Goal: Information Seeking & Learning: Compare options

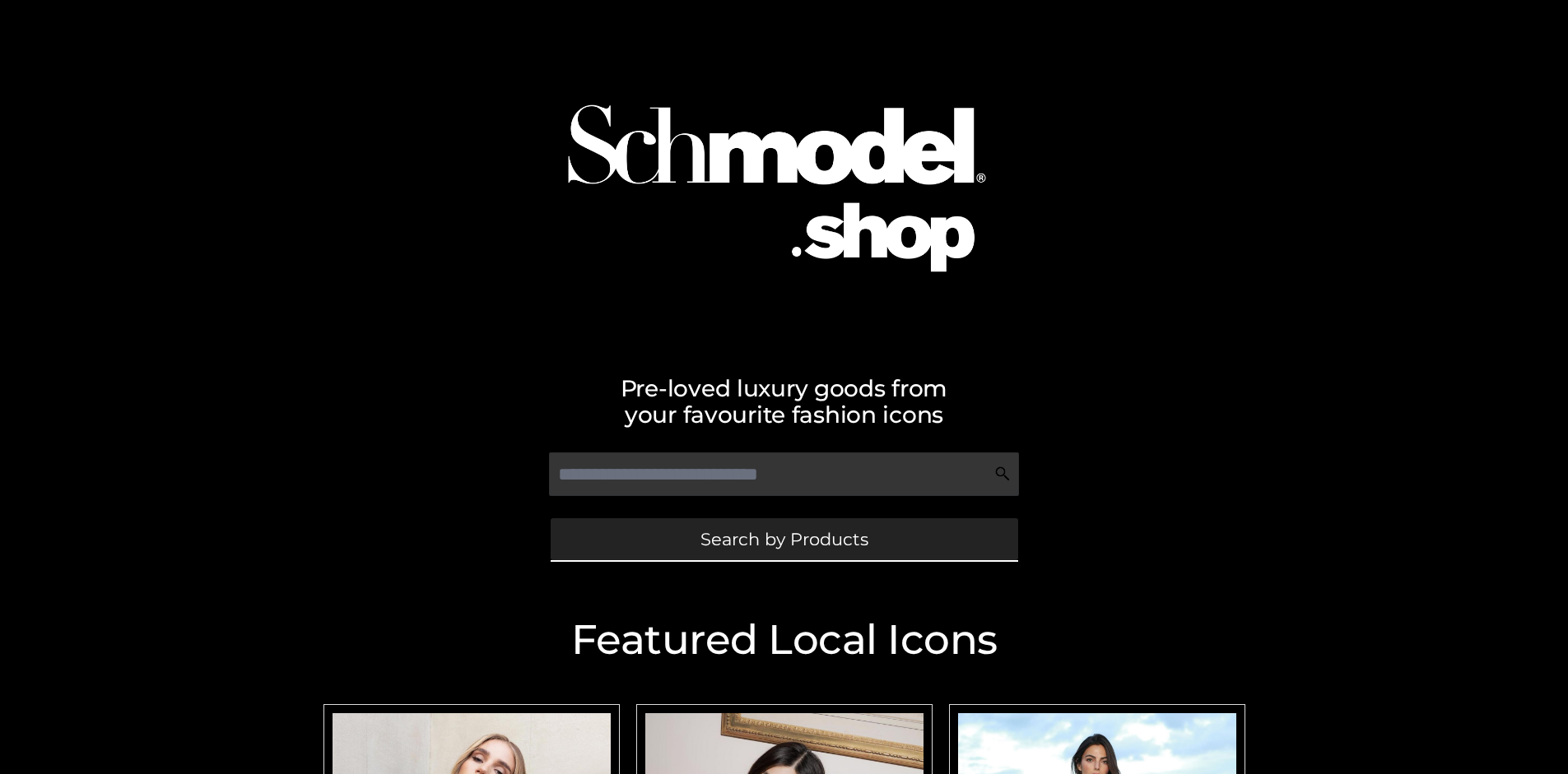
click at [784, 539] on span "Search by Products" at bounding box center [784, 539] width 168 height 17
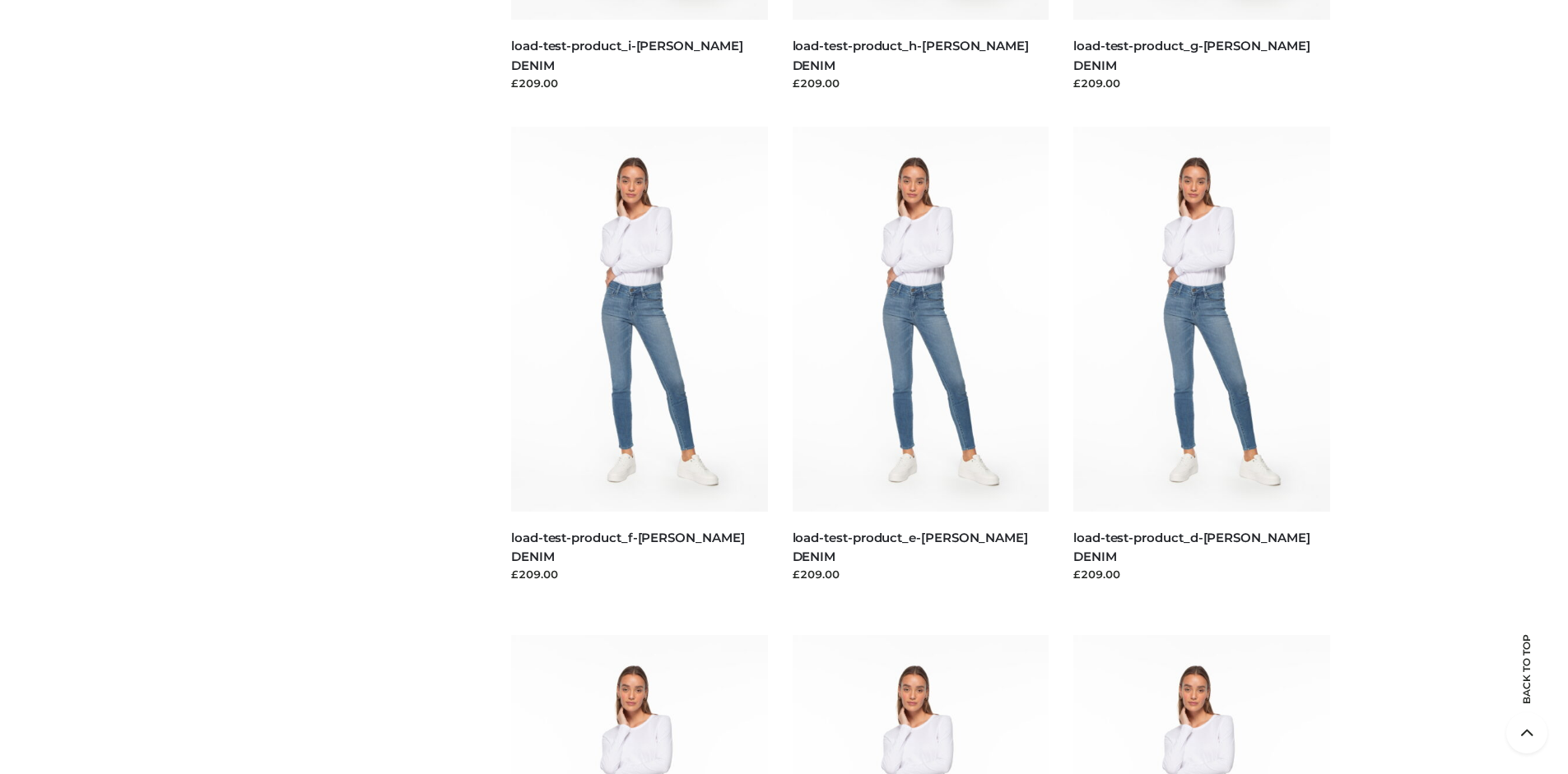
scroll to position [3452, 0]
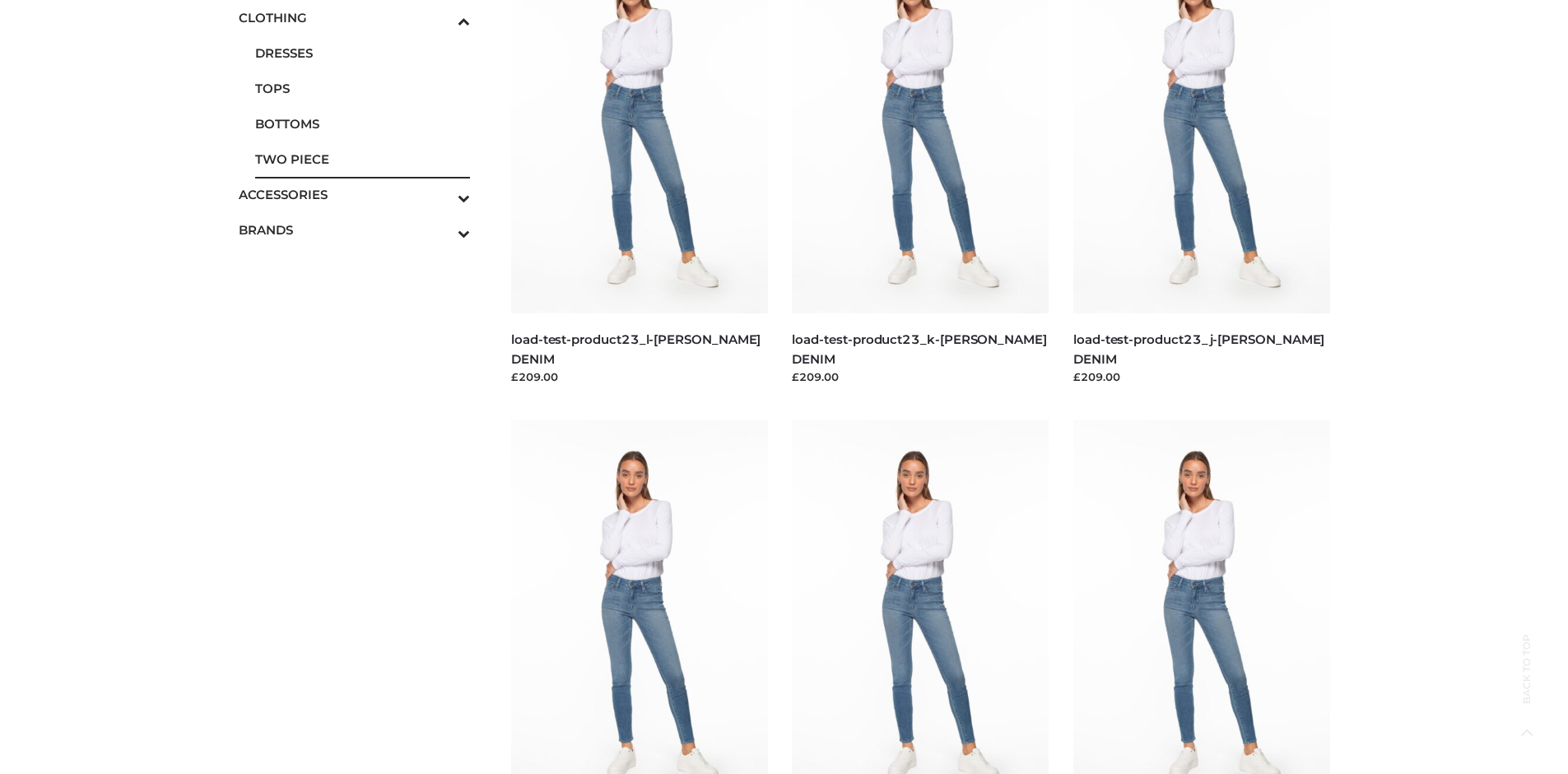
click at [362, 159] on span "TWO PIECE" at bounding box center [362, 159] width 216 height 19
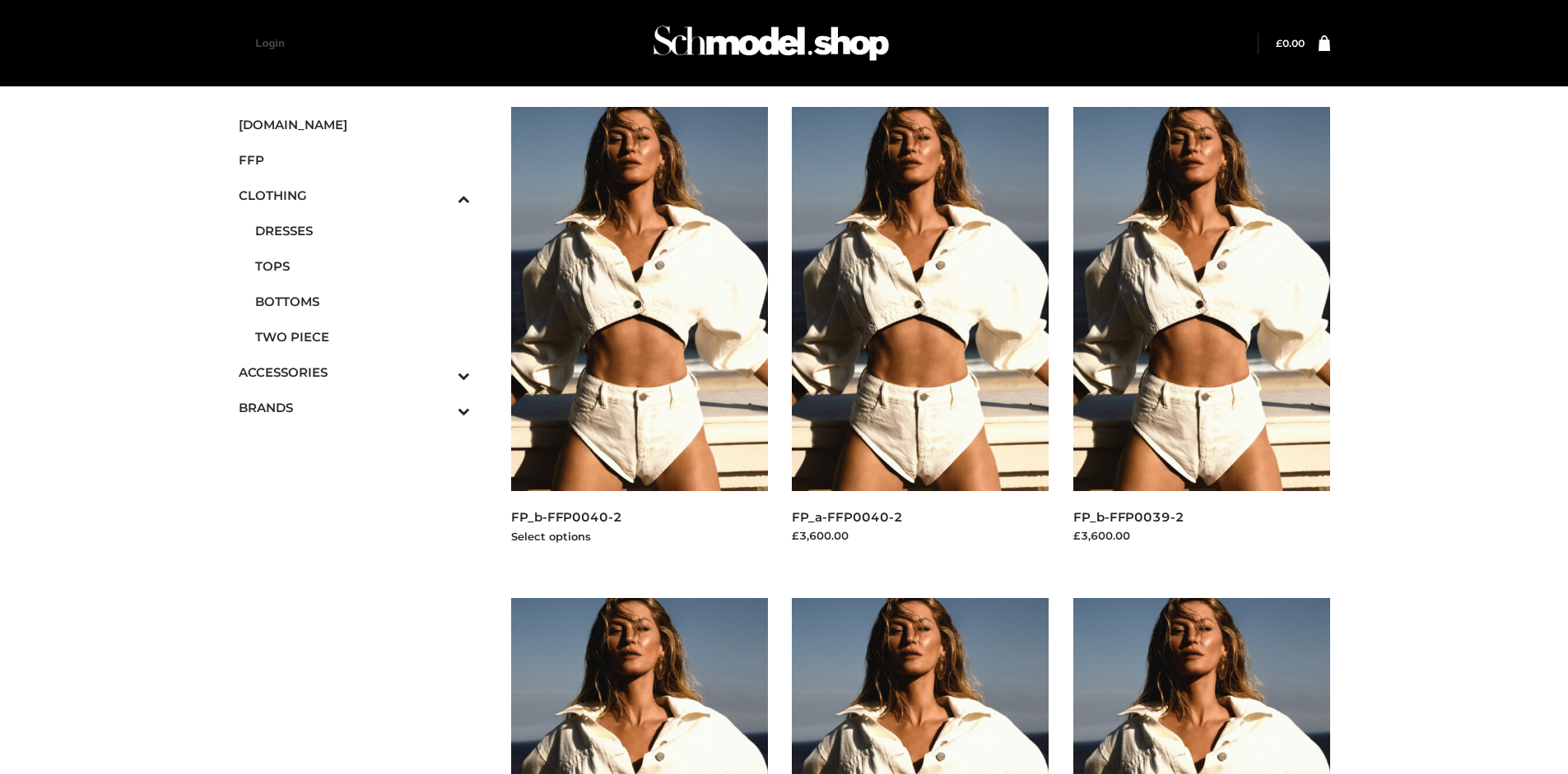
click at [639, 335] on img at bounding box center [639, 299] width 257 height 384
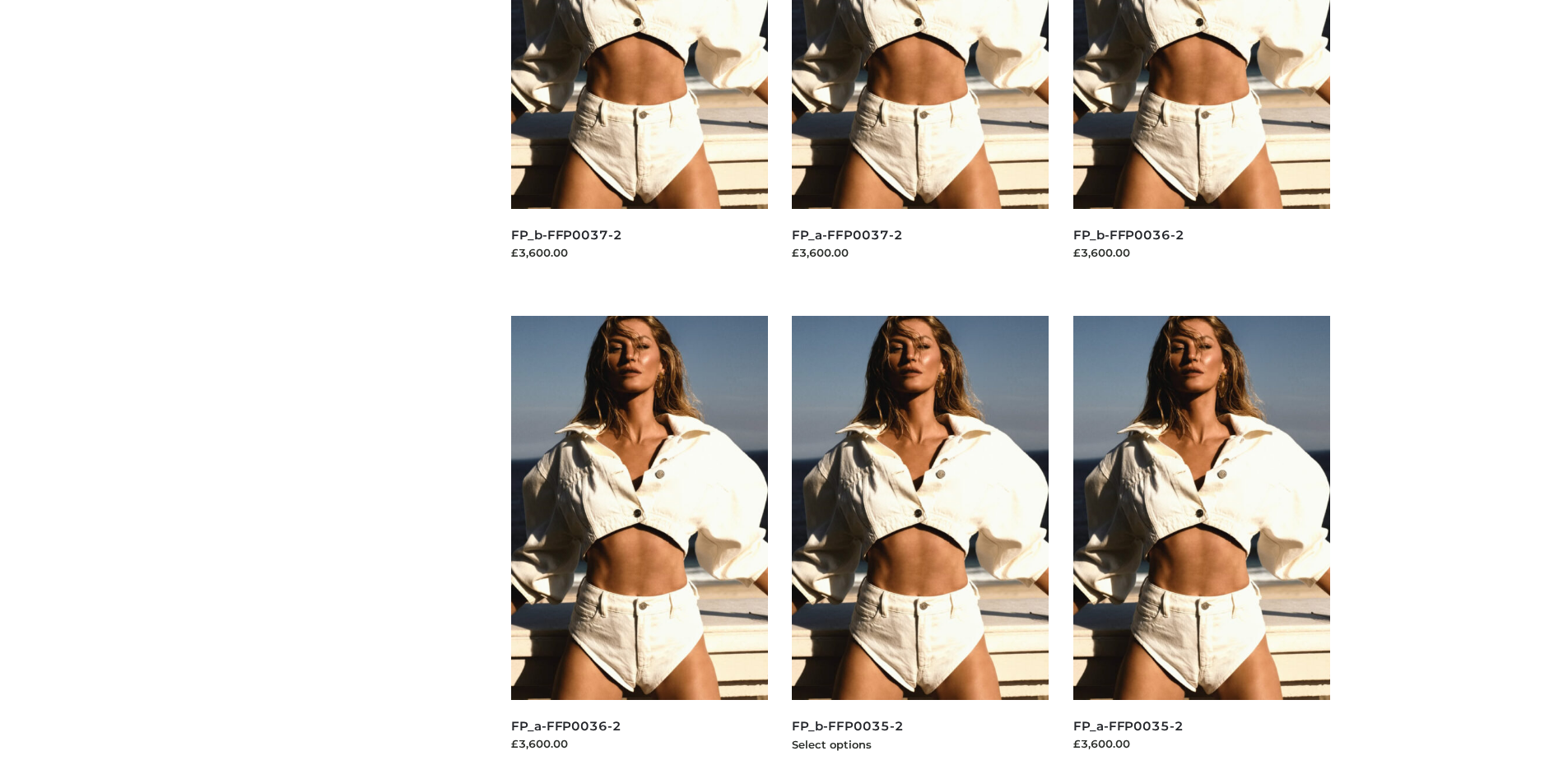
click at [920, 545] on img at bounding box center [920, 508] width 257 height 384
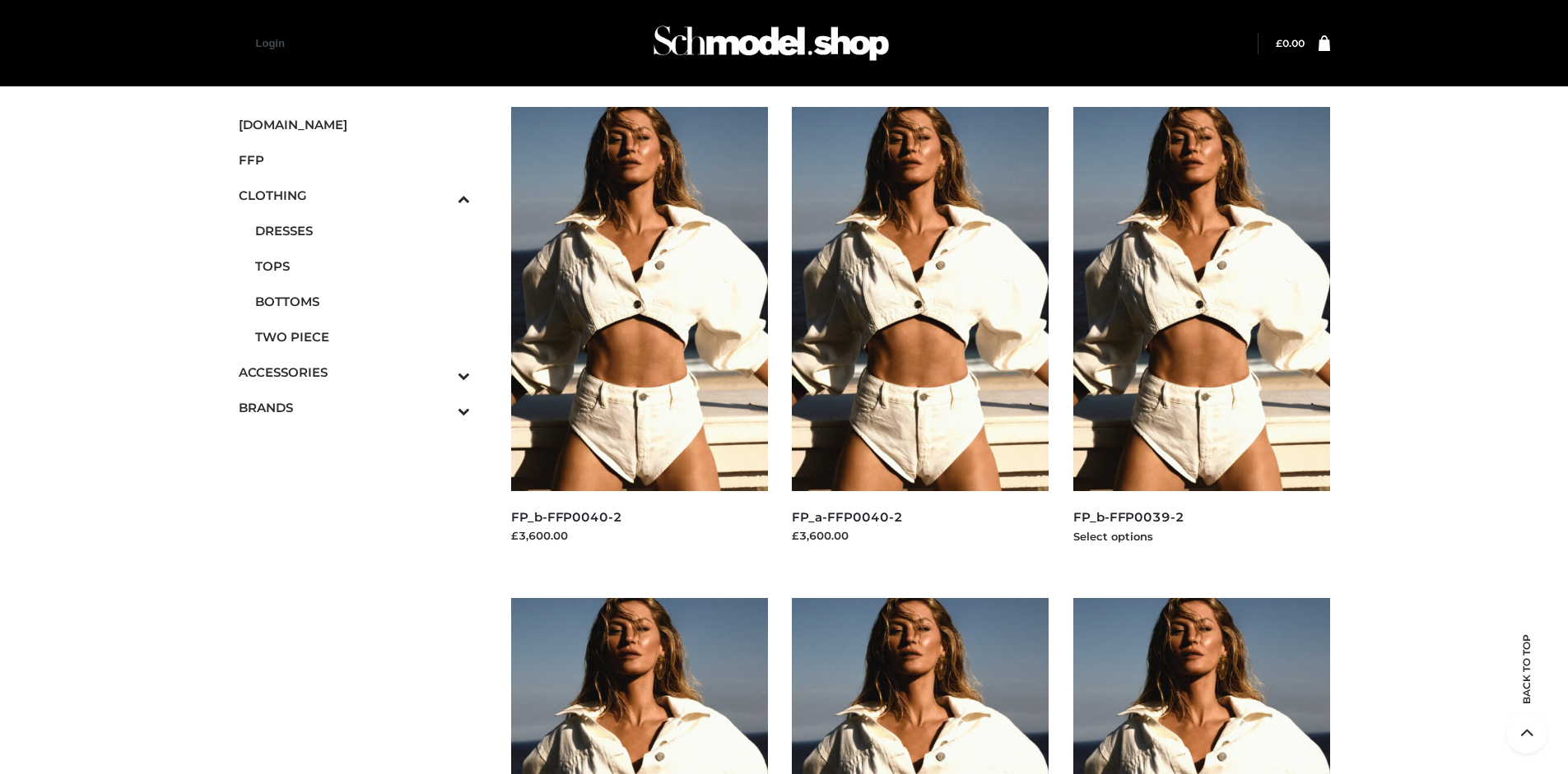
click at [1201, 335] on img at bounding box center [1202, 299] width 257 height 384
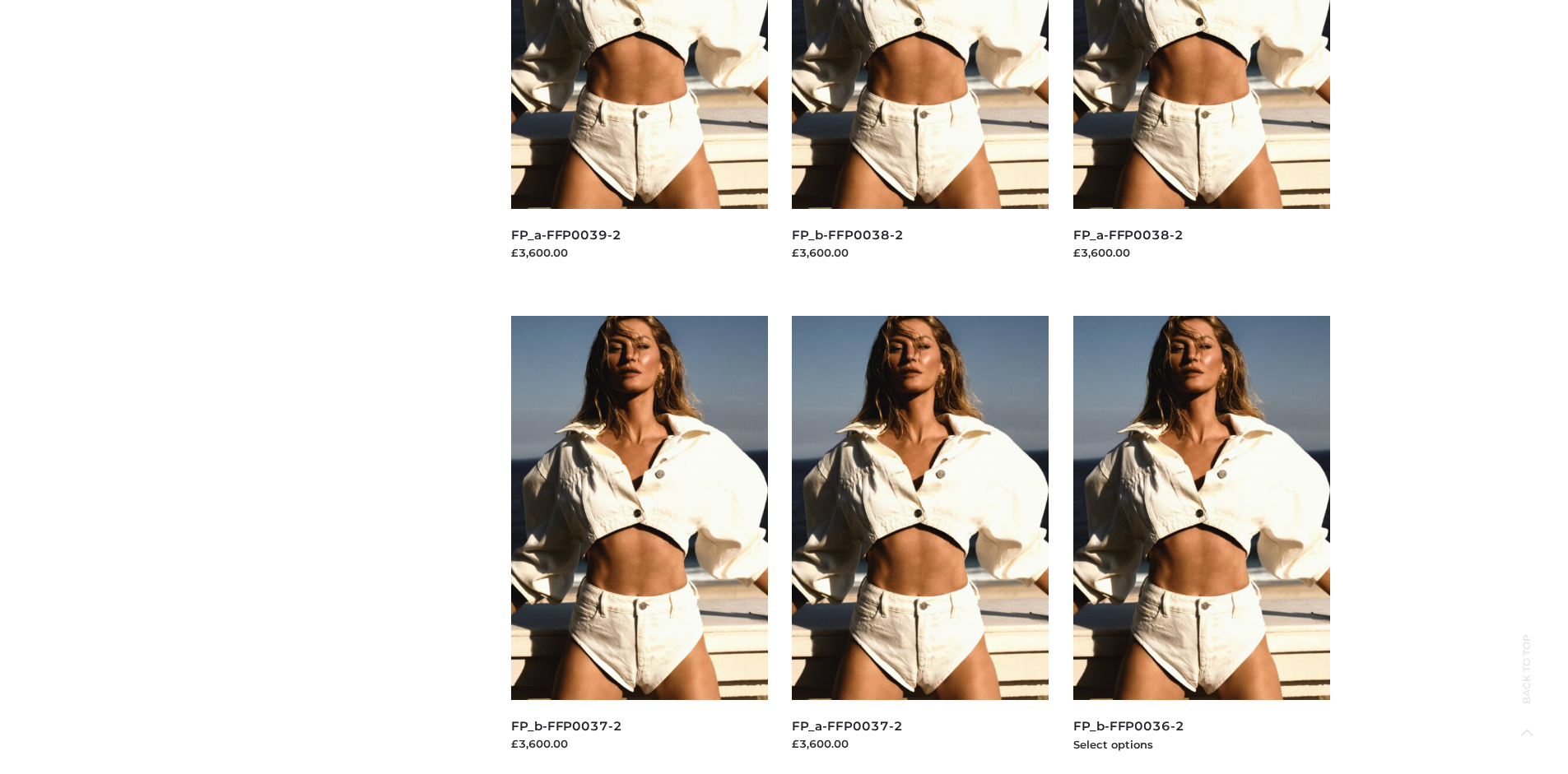
click at [1201, 545] on img at bounding box center [1202, 508] width 257 height 384
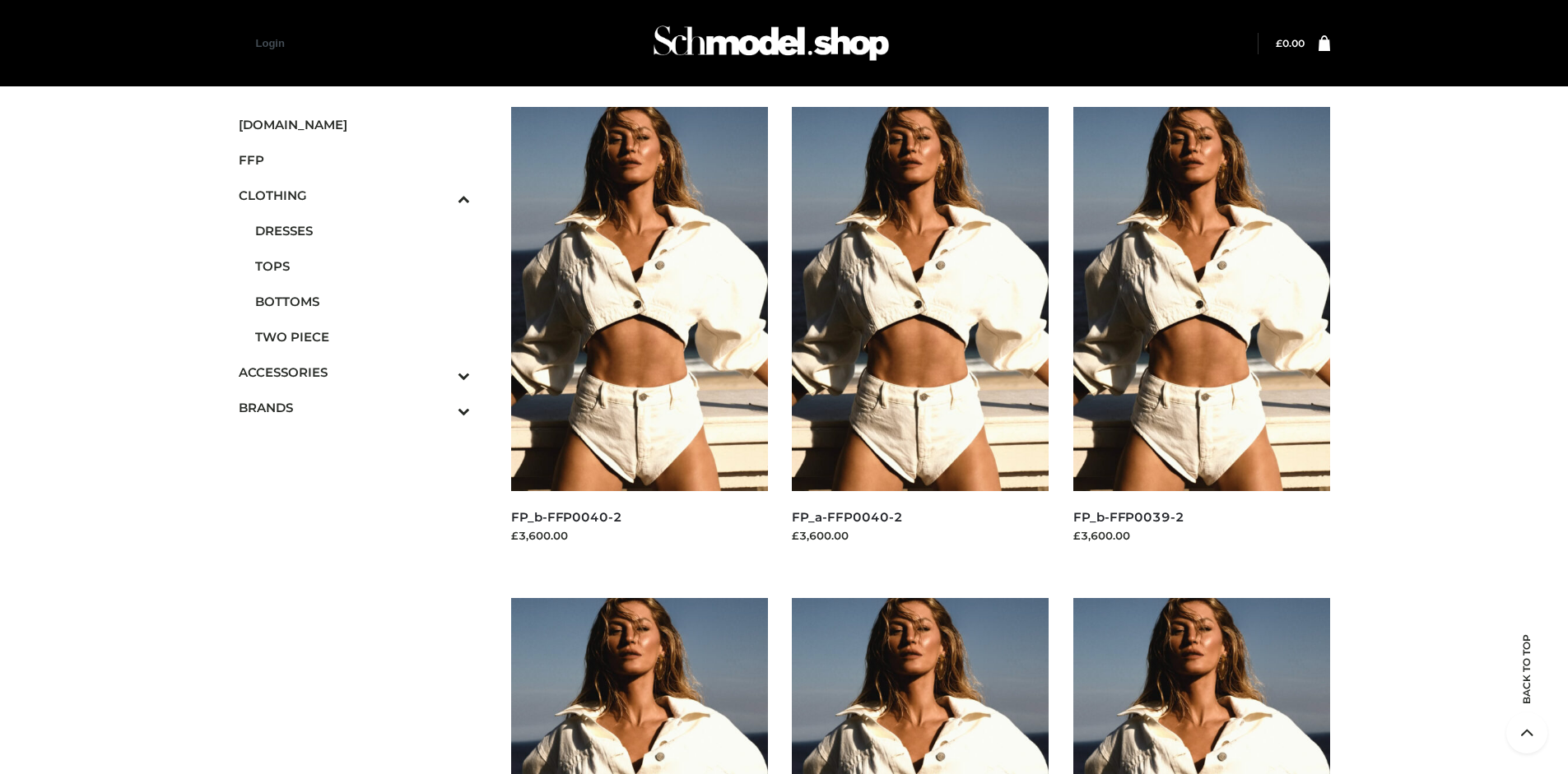
click at [441, 372] on icon "Toggle Submenu" at bounding box center [378, 376] width 184 height 19
click at [0, 0] on span "BAGS" at bounding box center [0, 0] width 0 height 0
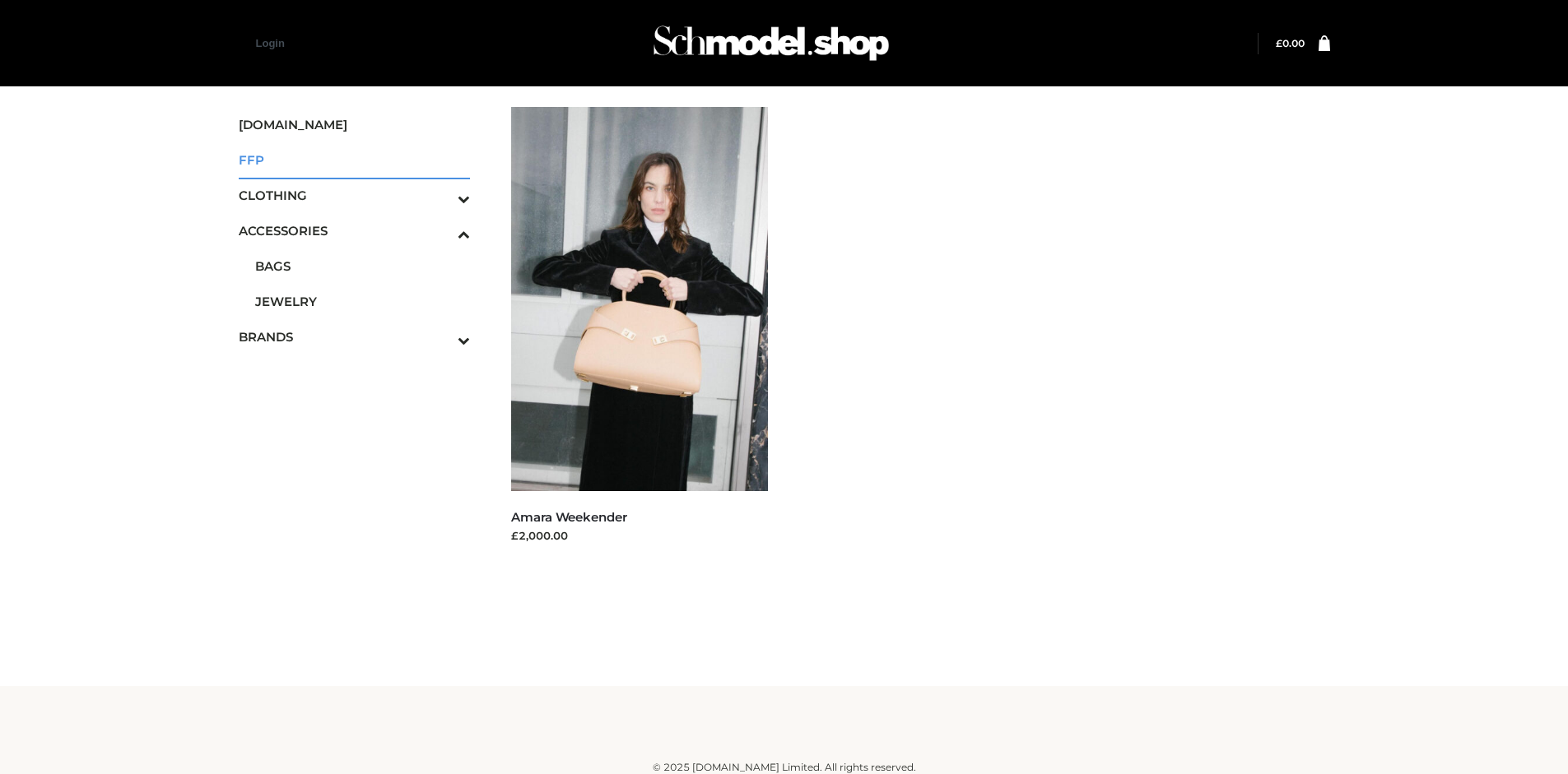
click at [354, 160] on span "FFP" at bounding box center [355, 160] width 232 height 19
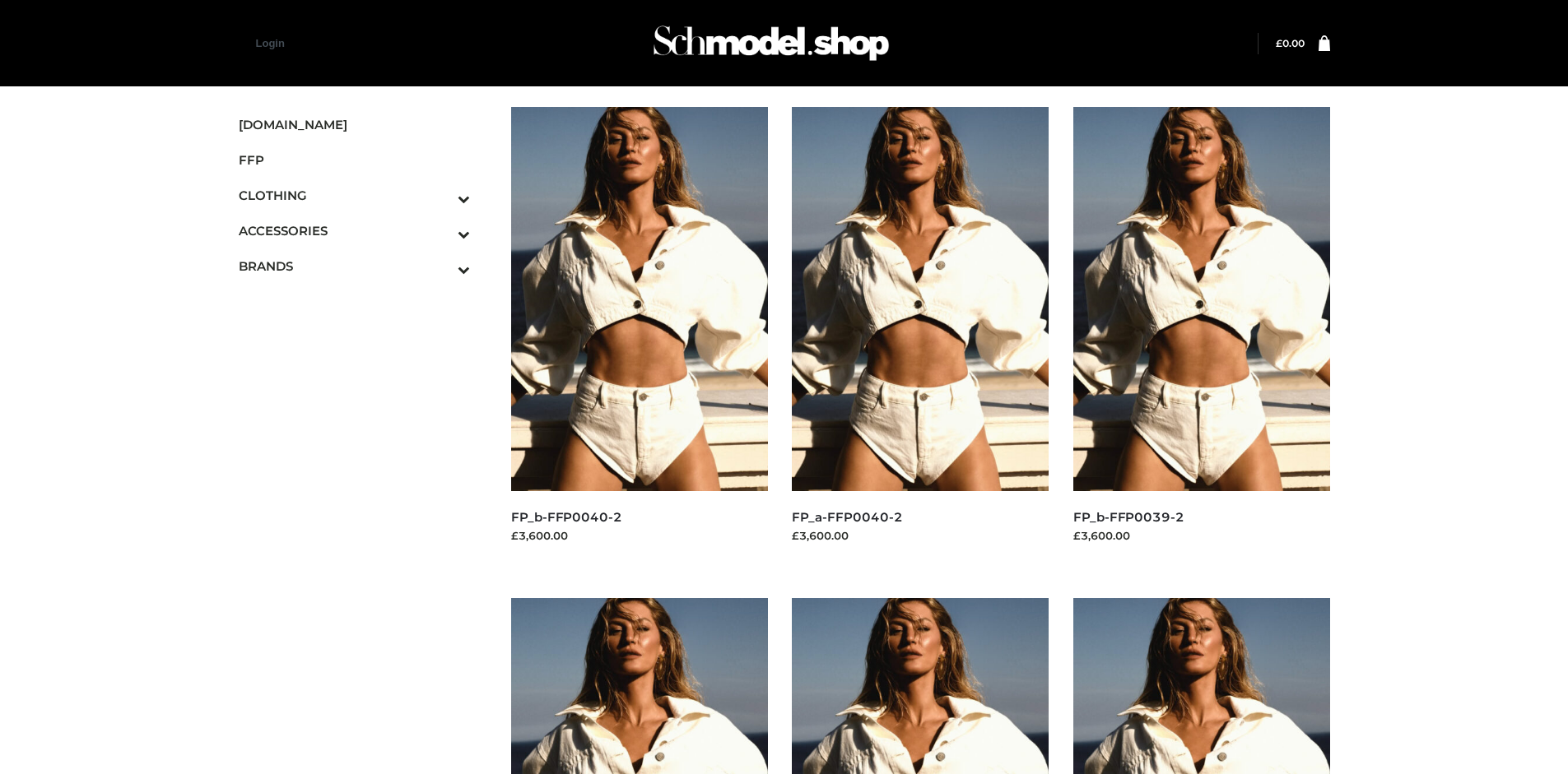
scroll to position [1265, 0]
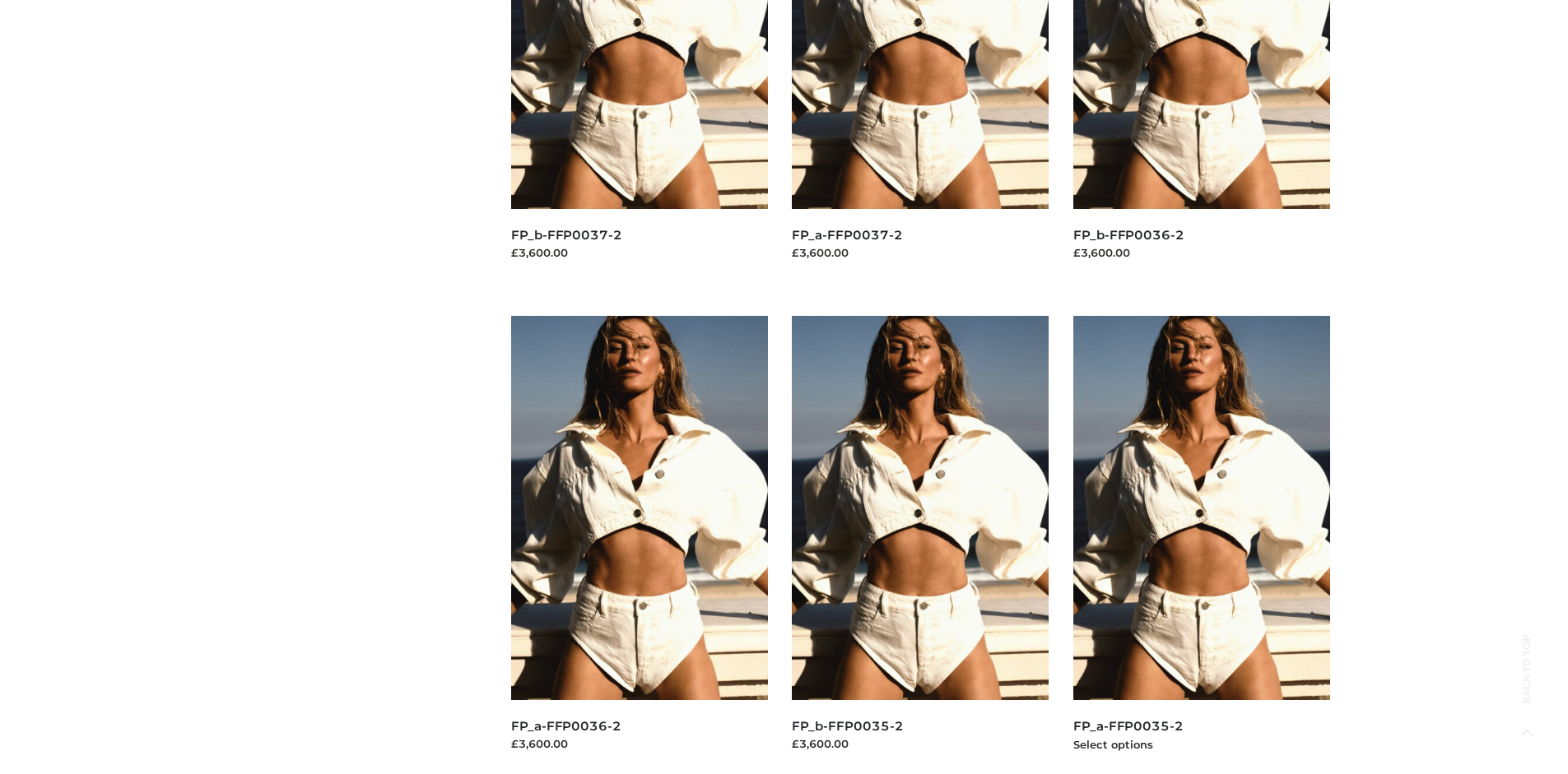
click at [1201, 545] on img at bounding box center [1202, 508] width 257 height 384
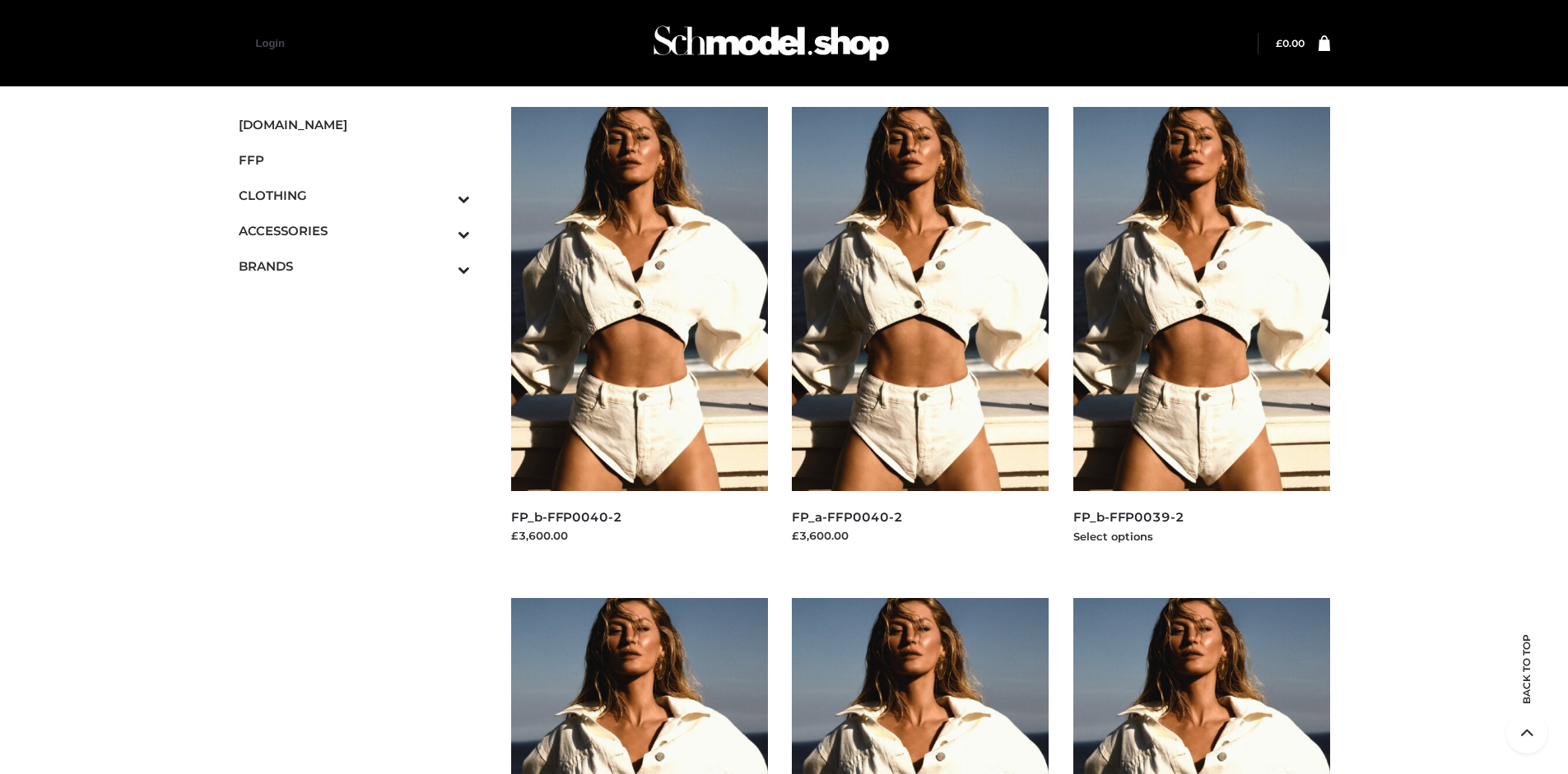
click at [1201, 335] on img at bounding box center [1202, 299] width 257 height 384
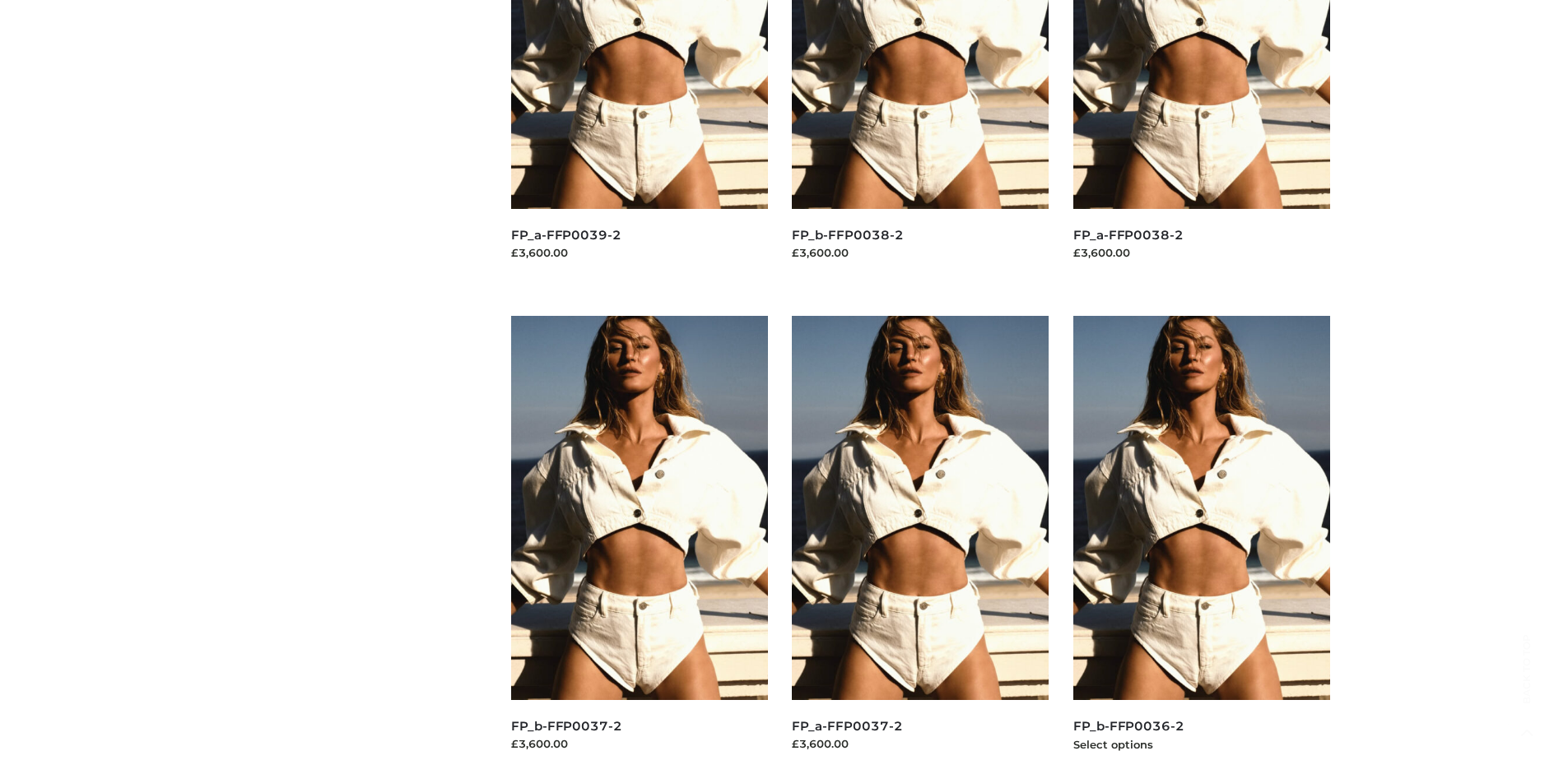
click at [1201, 545] on img at bounding box center [1202, 508] width 257 height 384
click at [920, 545] on img at bounding box center [920, 508] width 257 height 384
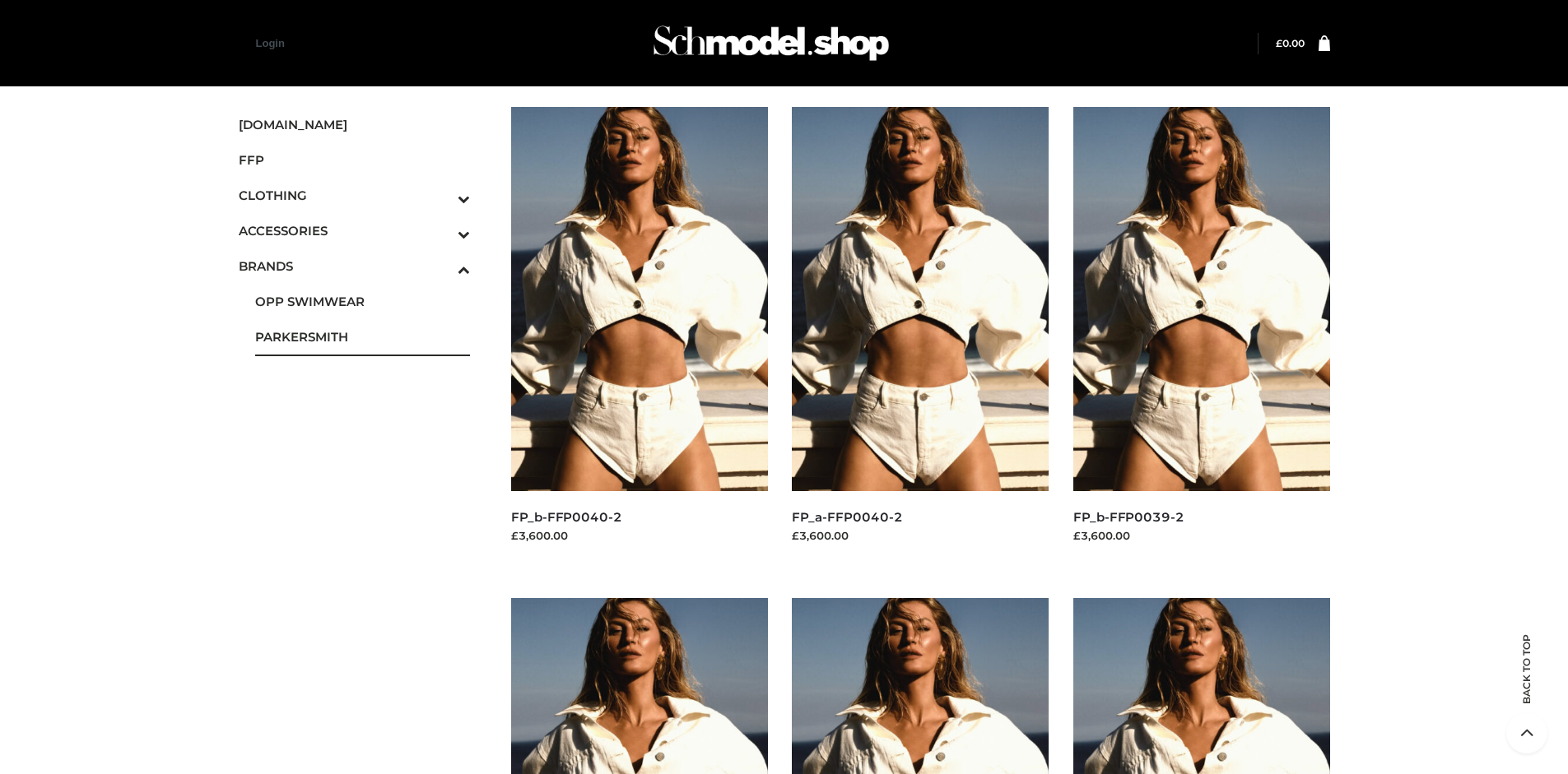
click at [362, 336] on span "PARKERSMITH" at bounding box center [362, 337] width 216 height 19
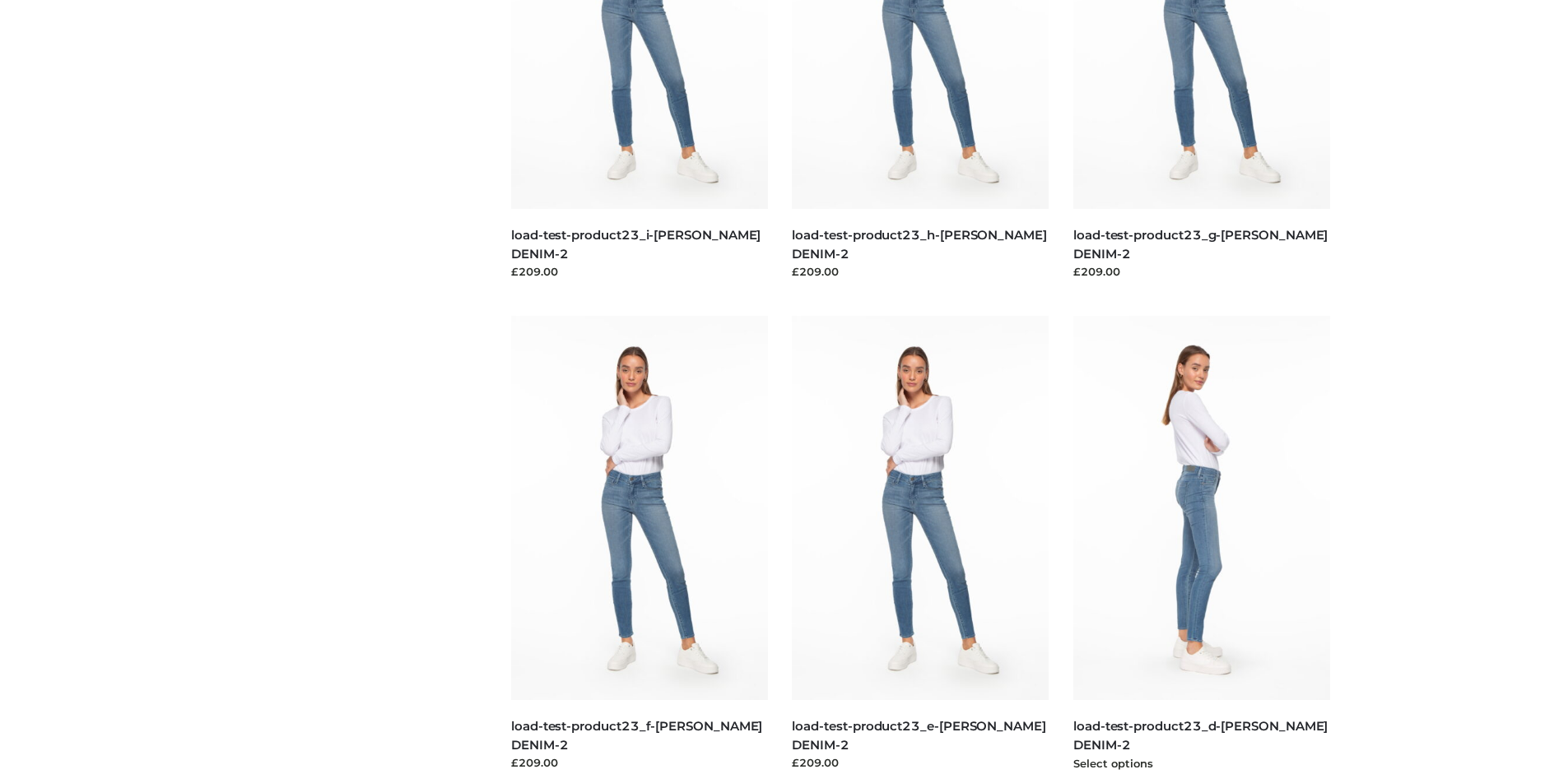
click at [1201, 545] on img at bounding box center [1202, 508] width 257 height 384
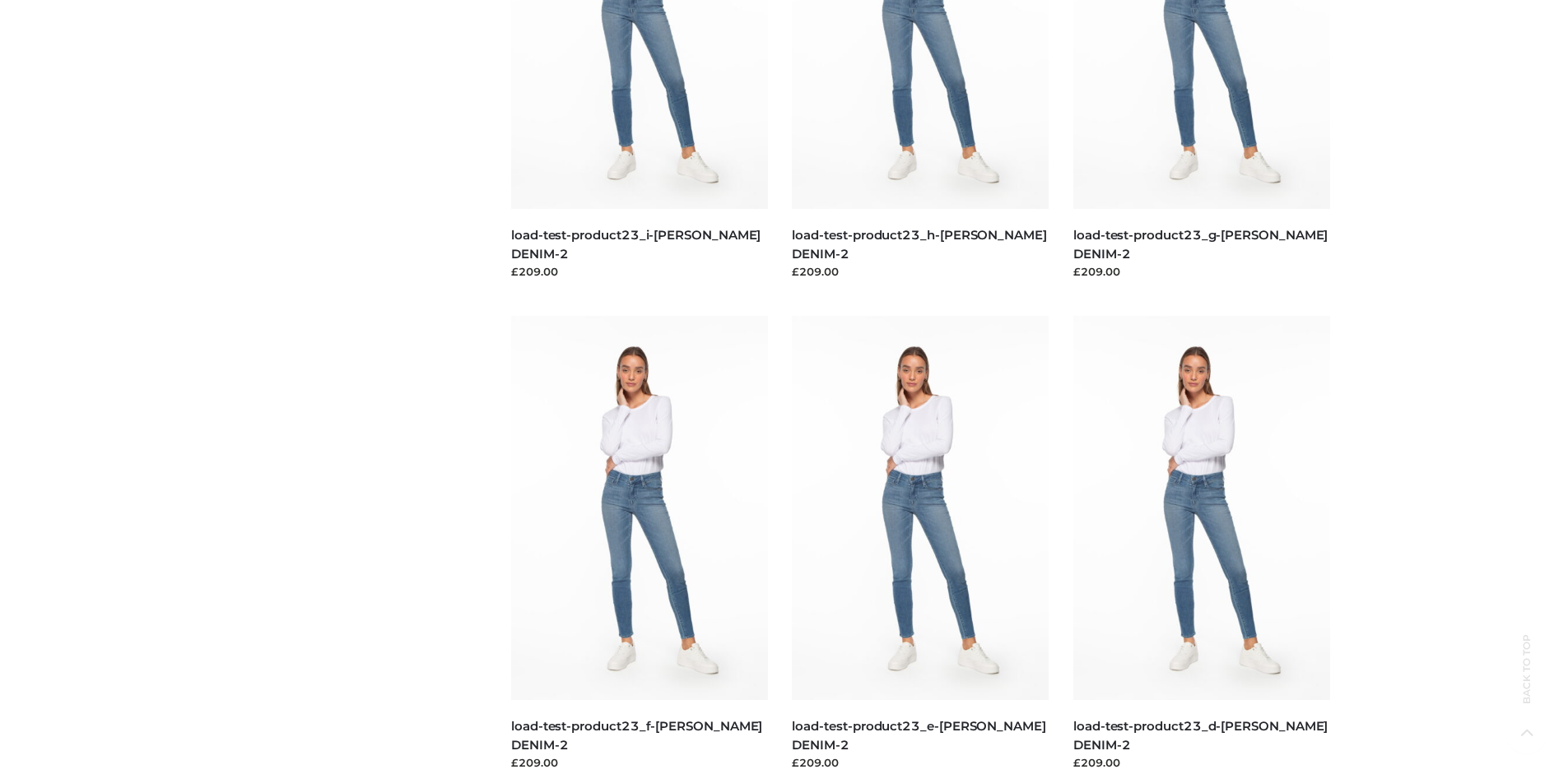
scroll to position [1265, 0]
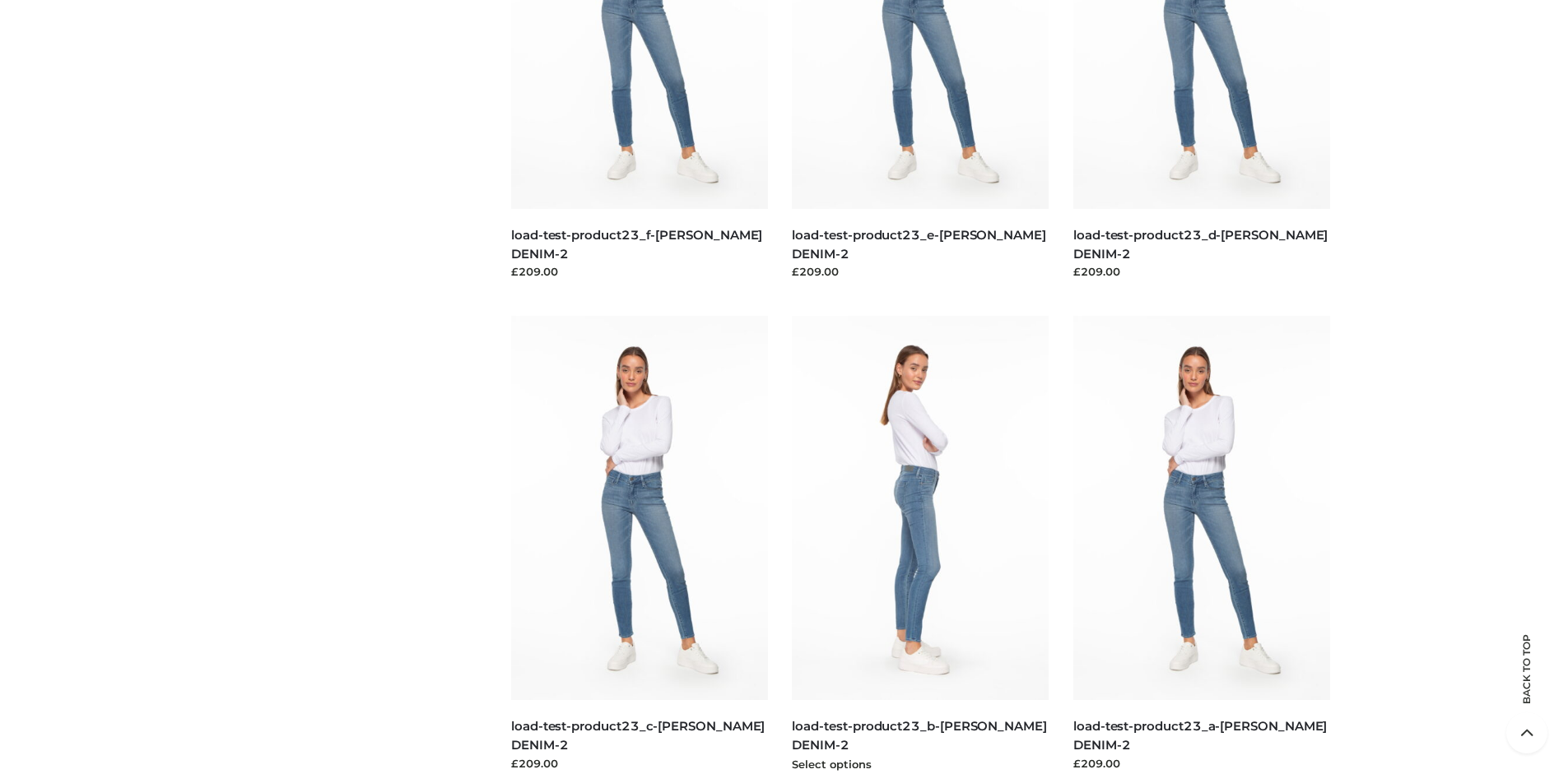
click at [920, 545] on img at bounding box center [920, 508] width 257 height 384
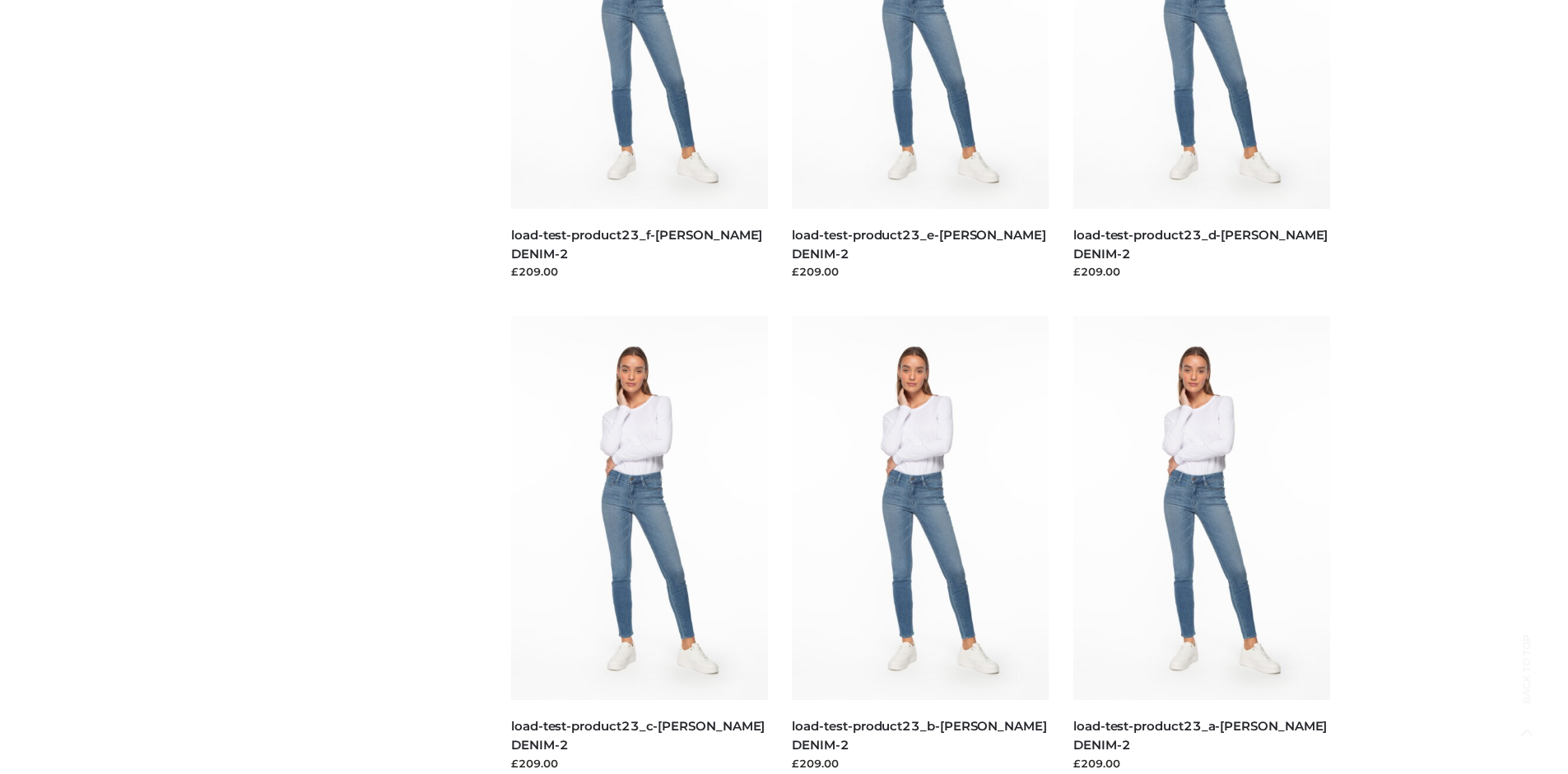
scroll to position [0, 0]
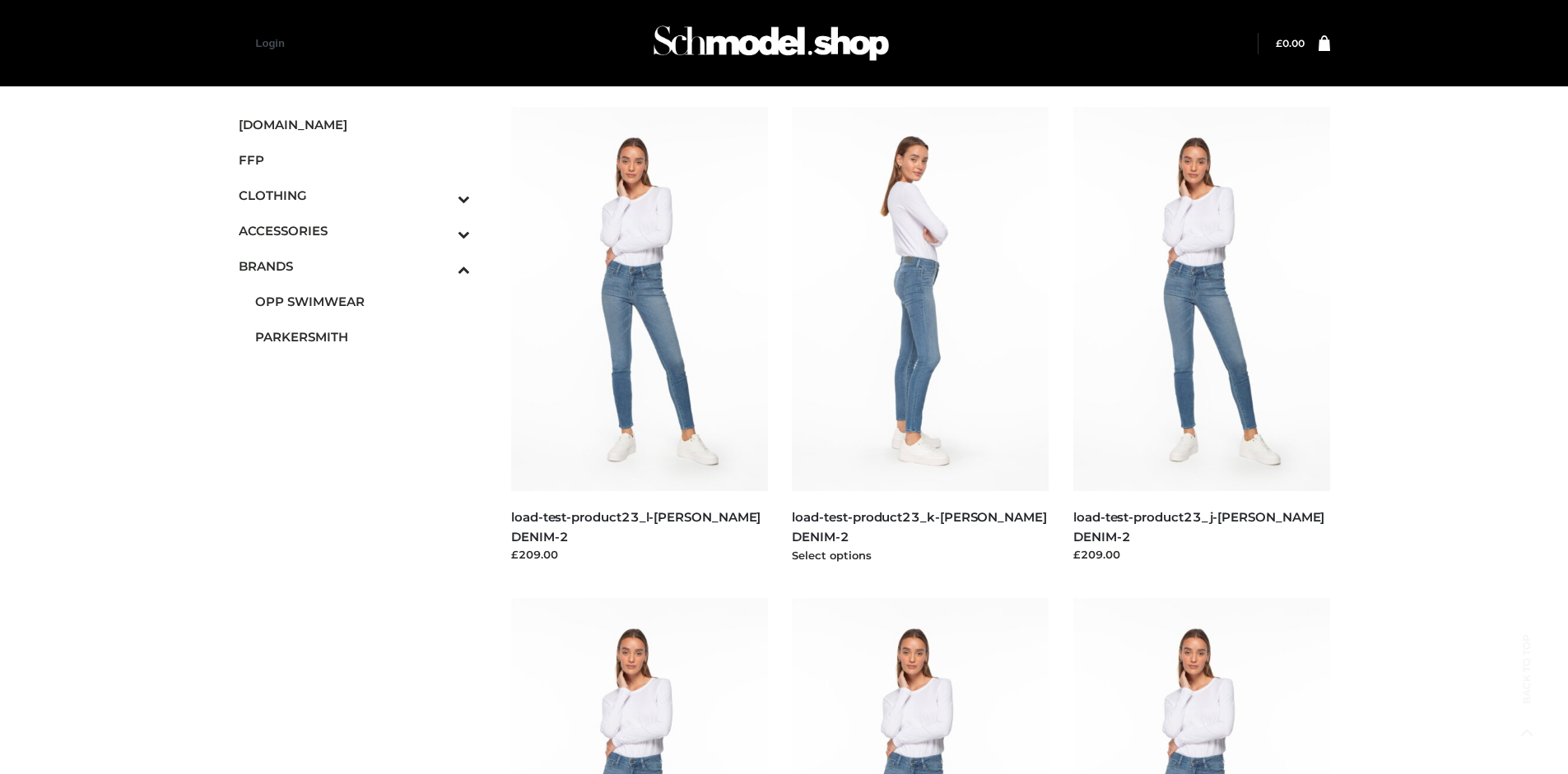
click at [920, 335] on img at bounding box center [920, 299] width 257 height 384
